Goal: Manage account settings

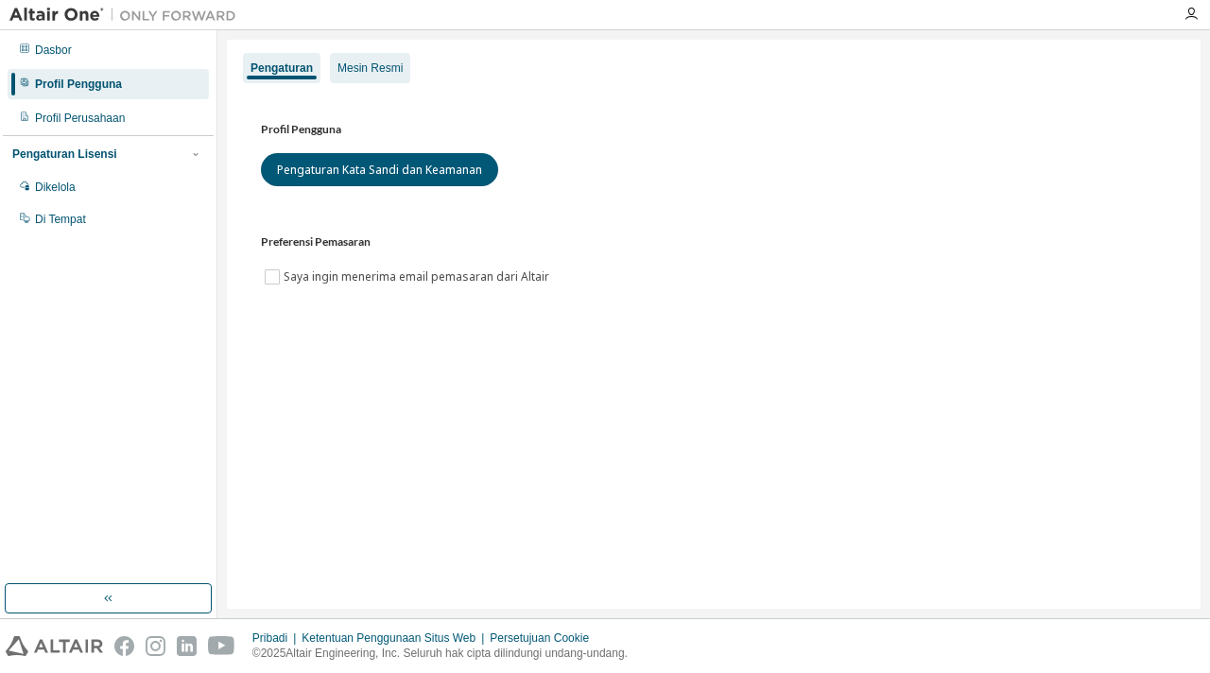
click at [362, 75] on font "Mesin Resmi" at bounding box center [369, 67] width 65 height 13
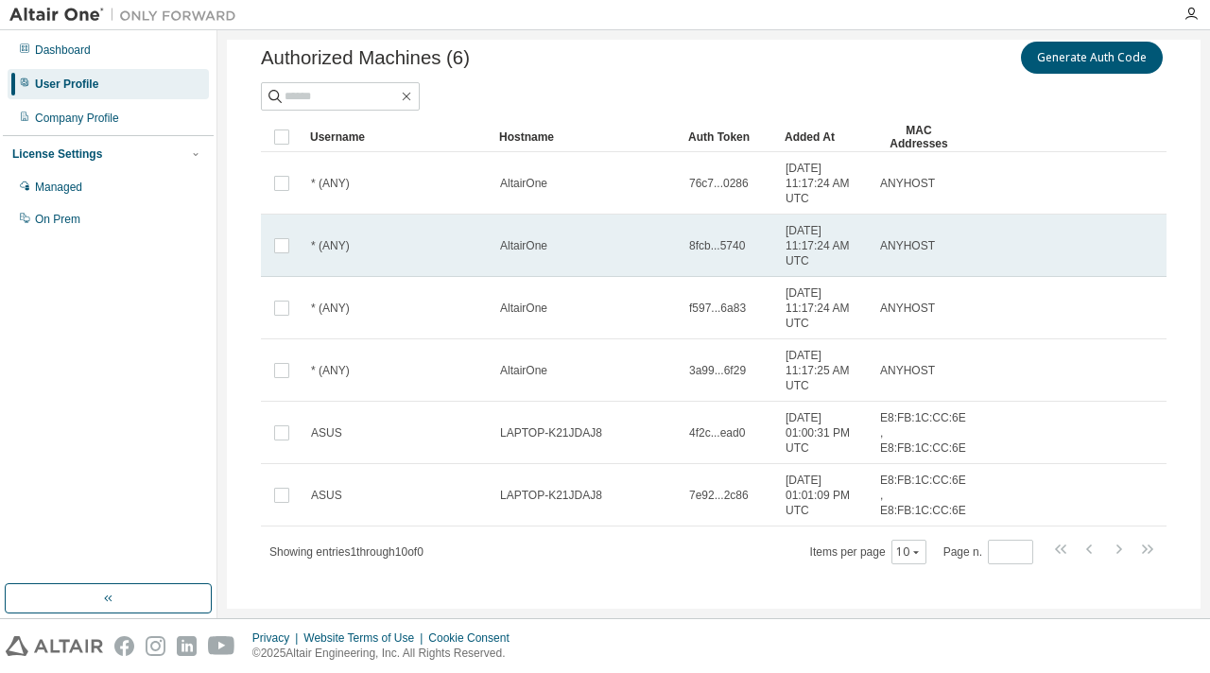
scroll to position [72, 0]
